Goal: Transaction & Acquisition: Purchase product/service

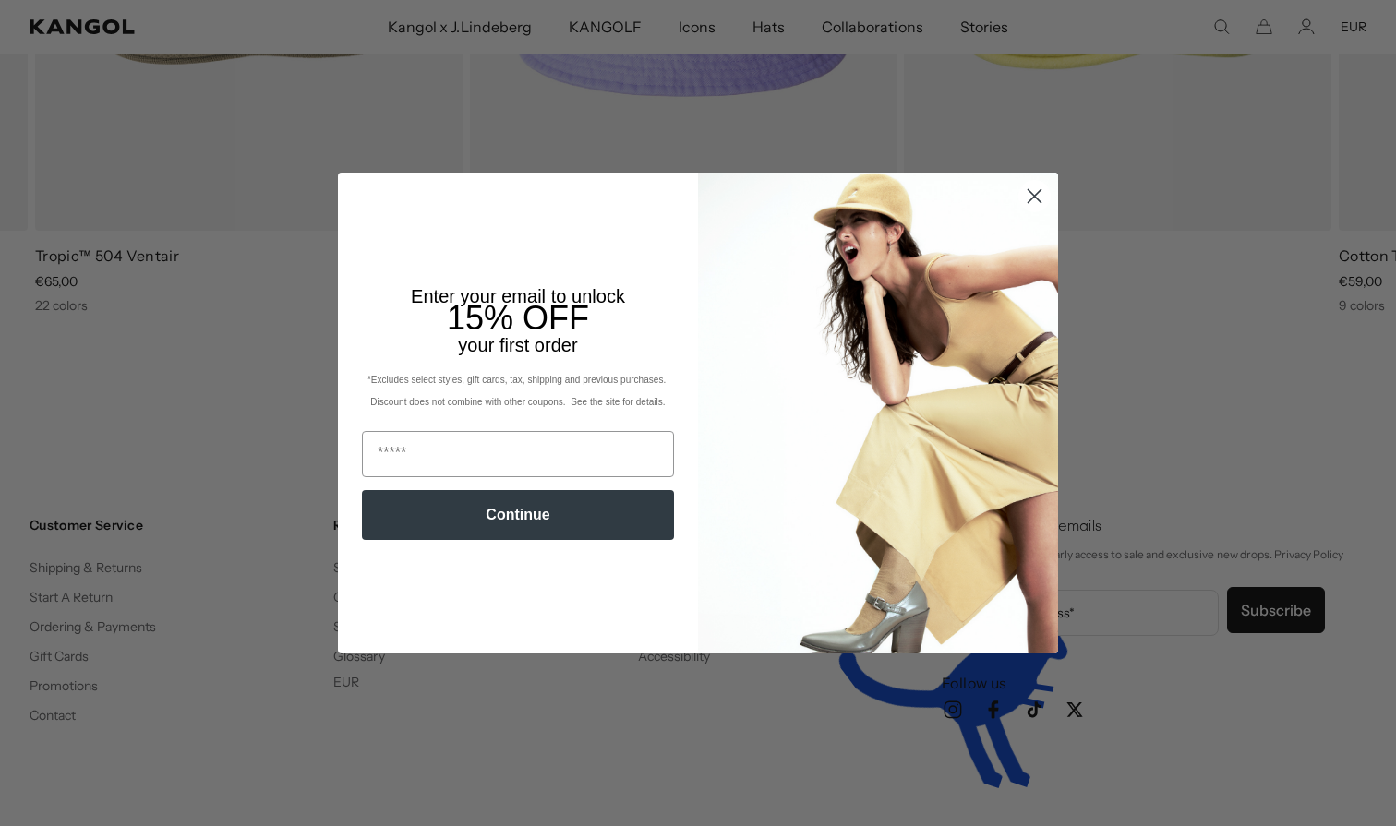
scroll to position [0, 380]
